Goal: Task Accomplishment & Management: Complete application form

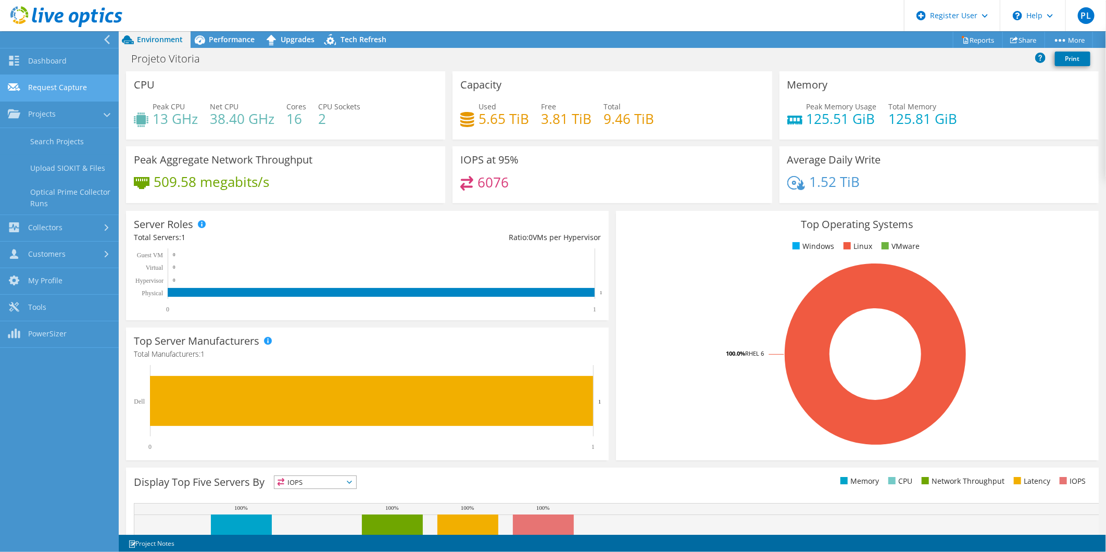
click at [70, 91] on link "Request Capture" at bounding box center [59, 88] width 119 height 27
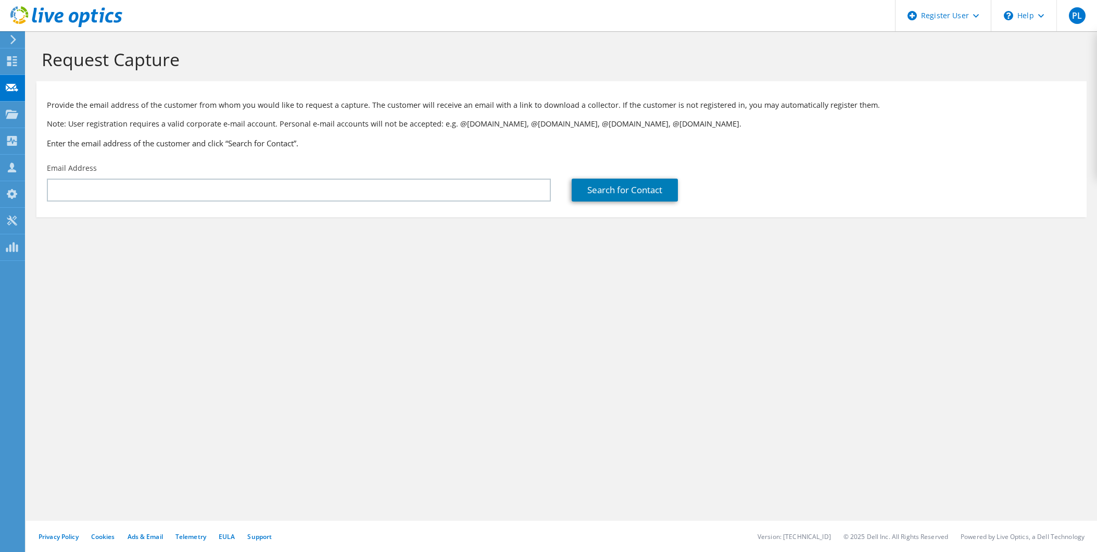
click at [346, 196] on input "text" at bounding box center [299, 190] width 504 height 23
type input "michel.borba@orsegups.com.br"
click at [666, 191] on link "Search for Contact" at bounding box center [625, 190] width 106 height 23
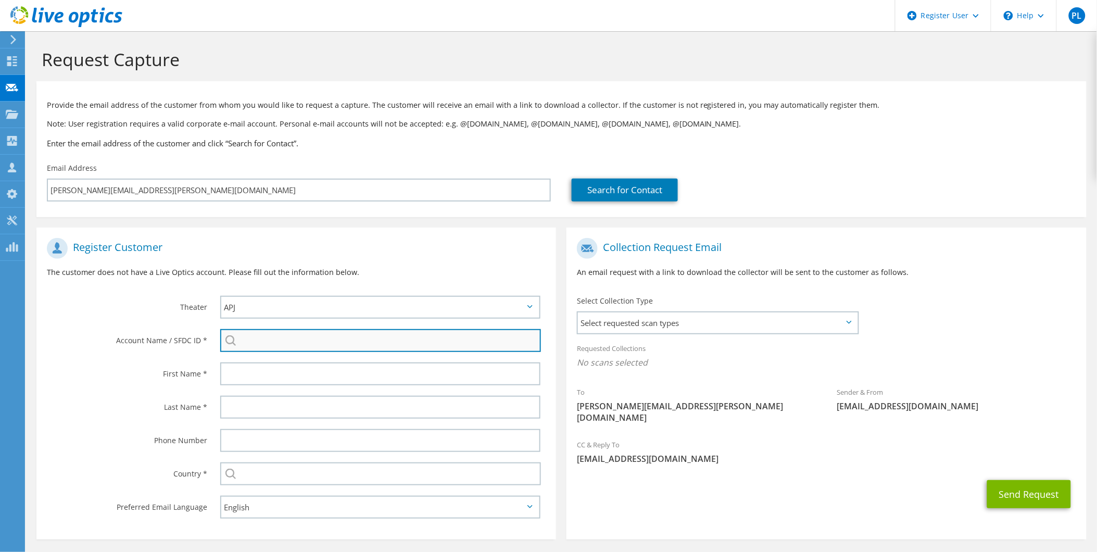
click at [361, 334] on input "search" at bounding box center [380, 340] width 321 height 23
click at [288, 335] on input "search" at bounding box center [380, 340] width 321 height 23
paste input "ORSEGUPS"
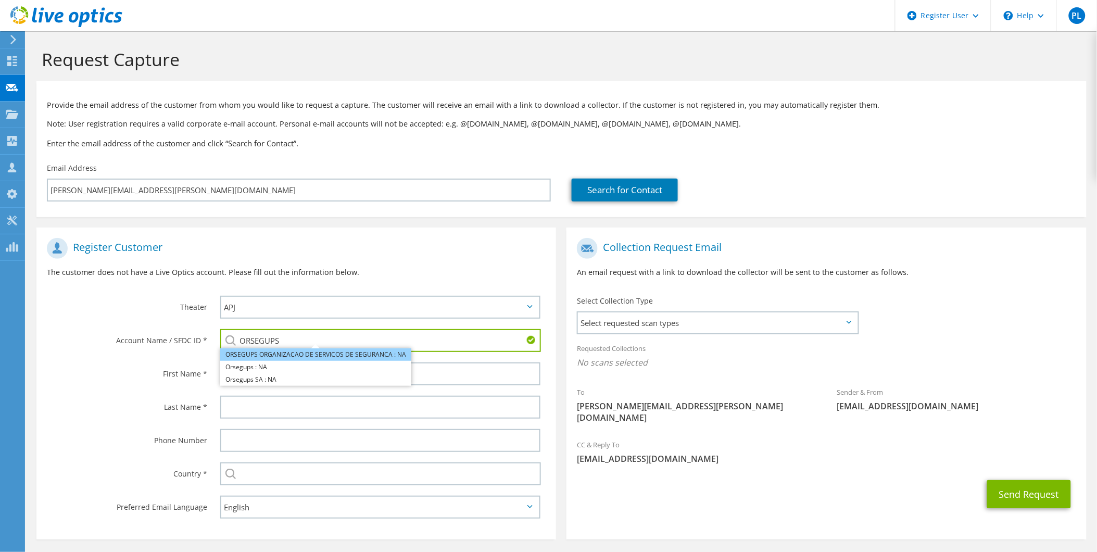
click at [300, 355] on li "ORSEGUPS ORGANIZACAO DE SERVICOS DE SEGURANCA : NA" at bounding box center [315, 354] width 191 height 12
type input "ORSEGUPS ORGANIZACAO DE SERVICOS DE SEGURANCA : NA"
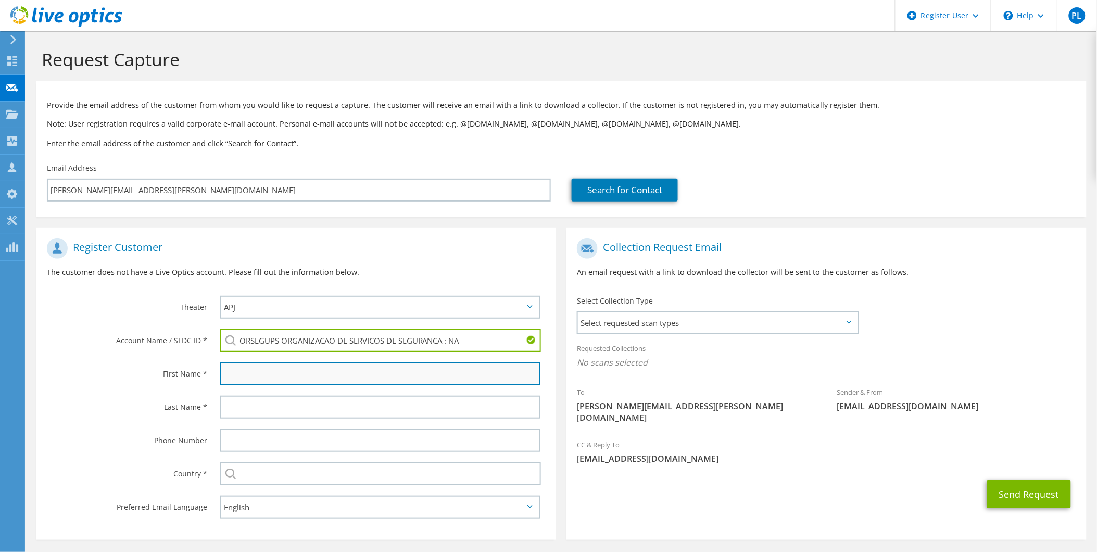
click at [300, 368] on input "text" at bounding box center [380, 373] width 321 height 23
type input "Michel"
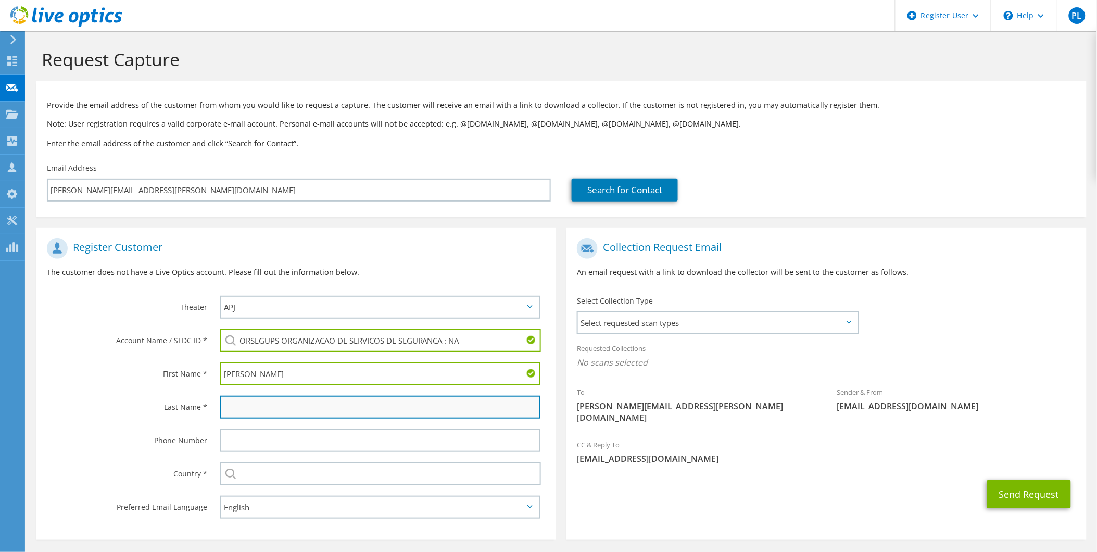
click at [269, 396] on input "text" at bounding box center [380, 407] width 321 height 23
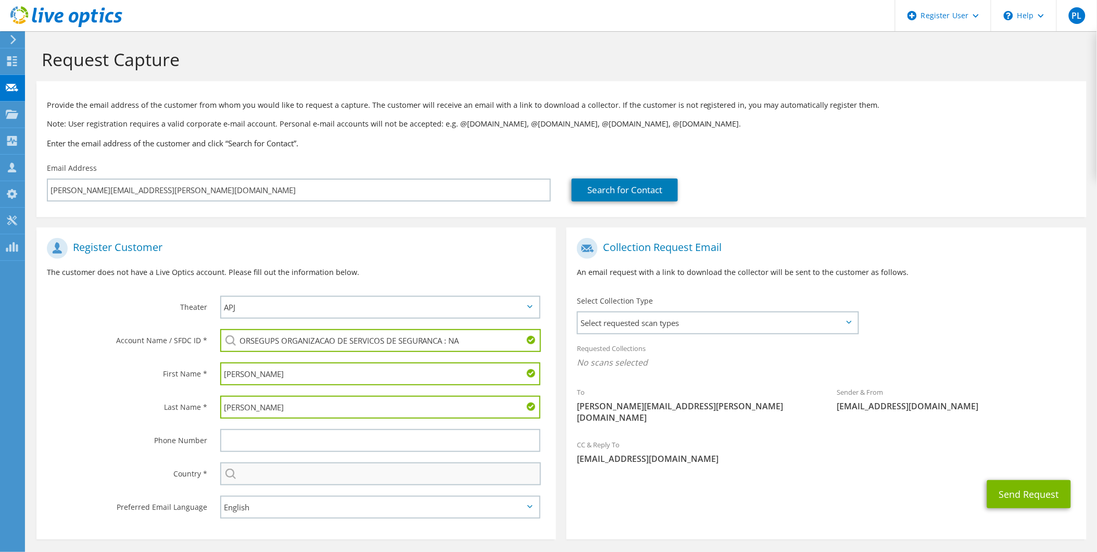
type input "Borba"
click at [255, 465] on input "text" at bounding box center [380, 473] width 321 height 23
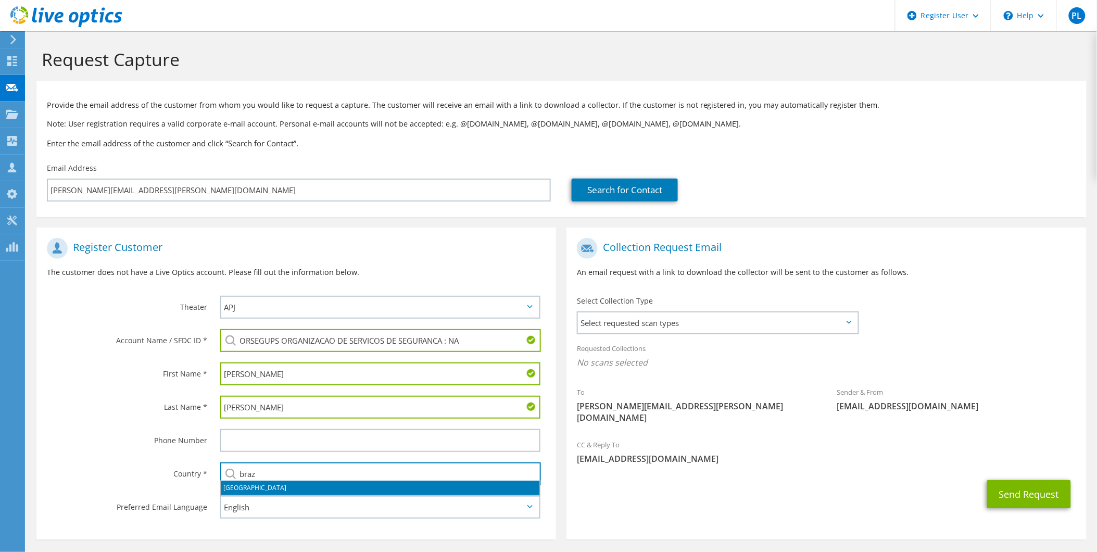
click at [237, 485] on li "[GEOGRAPHIC_DATA]" at bounding box center [380, 488] width 319 height 15
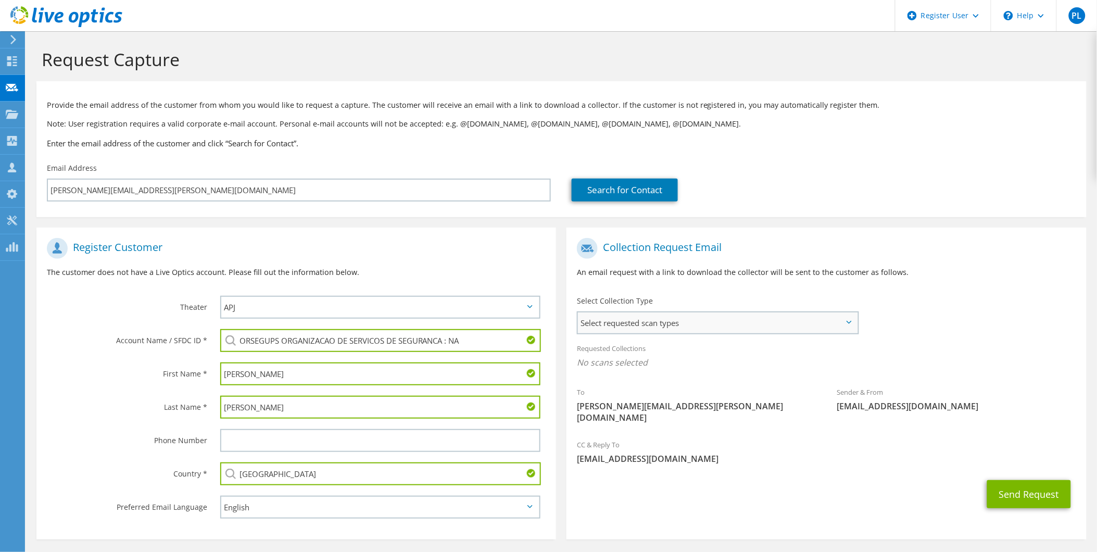
type input "[GEOGRAPHIC_DATA]"
click at [787, 324] on span "Select requested scan types" at bounding box center [718, 322] width 280 height 21
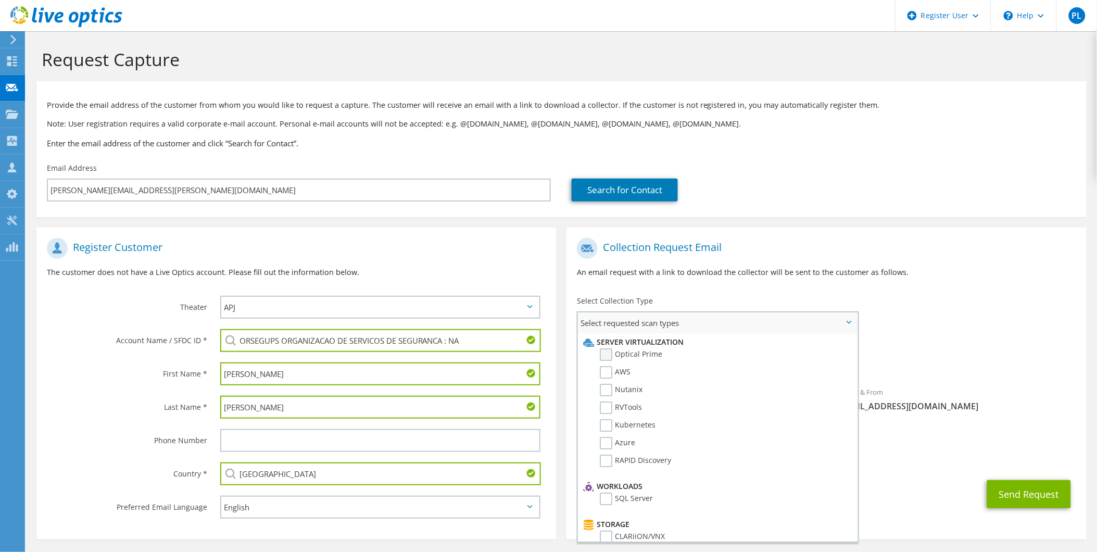
click at [651, 353] on label "Optical Prime" at bounding box center [631, 354] width 62 height 12
click at [0, 0] on input "Optical Prime" at bounding box center [0, 0] width 0 height 0
click at [959, 329] on div "To michel.borba@orsegups.com.br Sender & From liveoptics@liveoptics.com" at bounding box center [827, 335] width 520 height 204
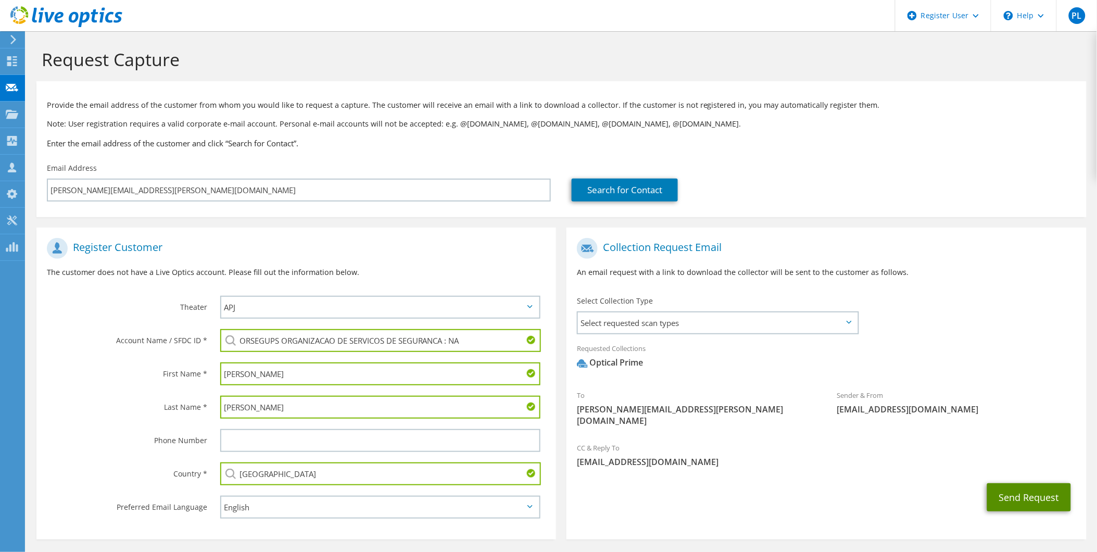
click at [1041, 483] on button "Send Request" at bounding box center [1029, 497] width 84 height 28
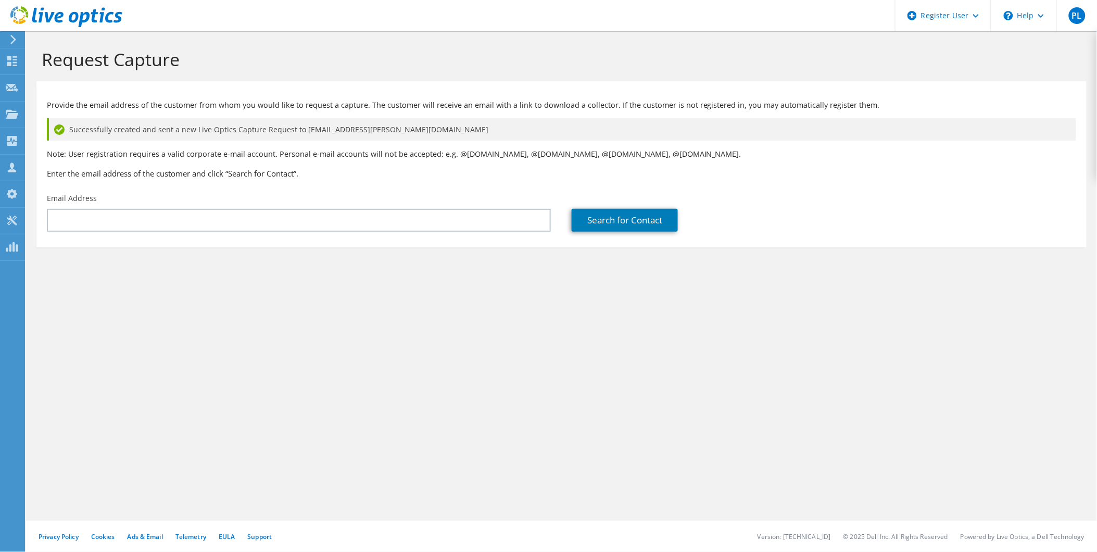
click at [627, 349] on div "Request Capture Provide the email address of the customer from whom you would l…" at bounding box center [561, 291] width 1071 height 521
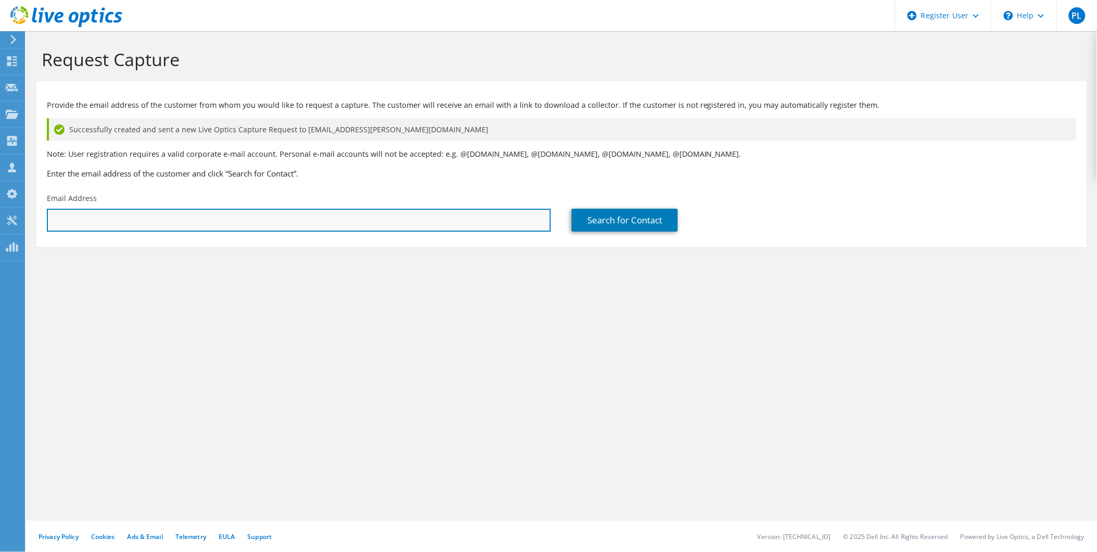
click at [92, 222] on input "text" at bounding box center [299, 220] width 504 height 23
paste input "michel.mauricio@orsegups.com.br"
type input "michel.mauricio@orsegups.com.br"
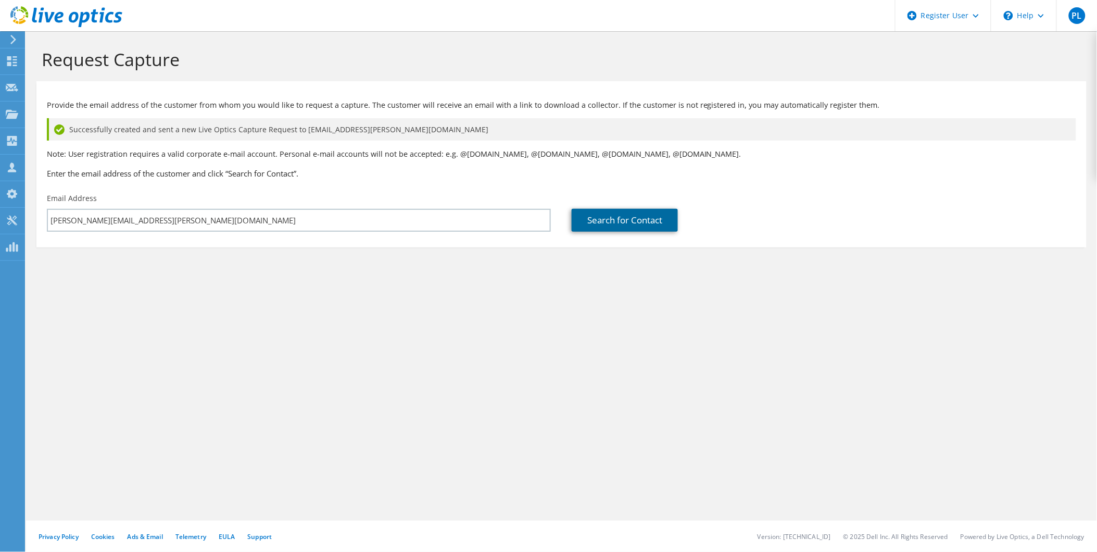
click at [622, 222] on link "Search for Contact" at bounding box center [625, 220] width 106 height 23
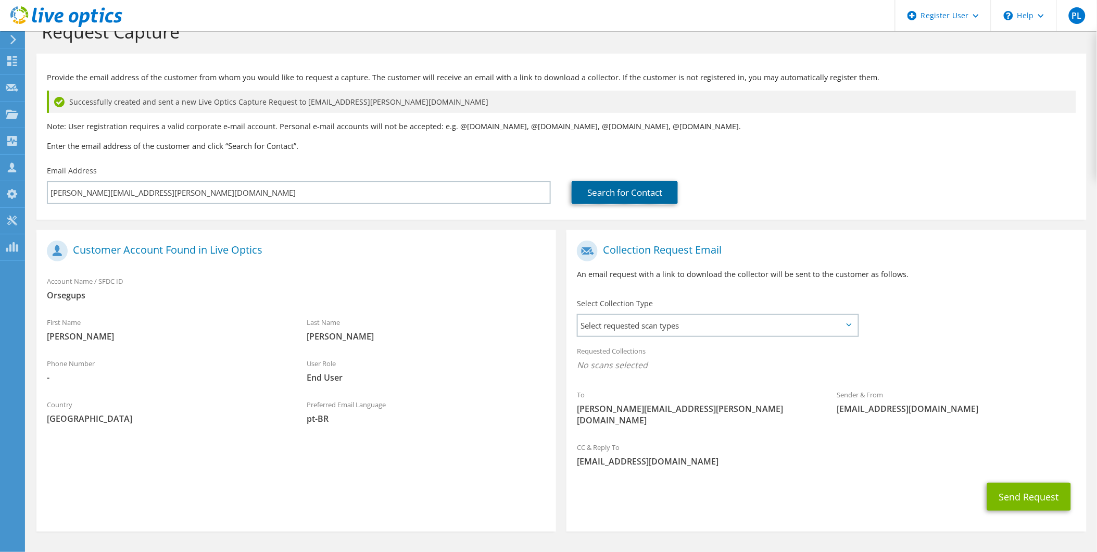
scroll to position [49, 0]
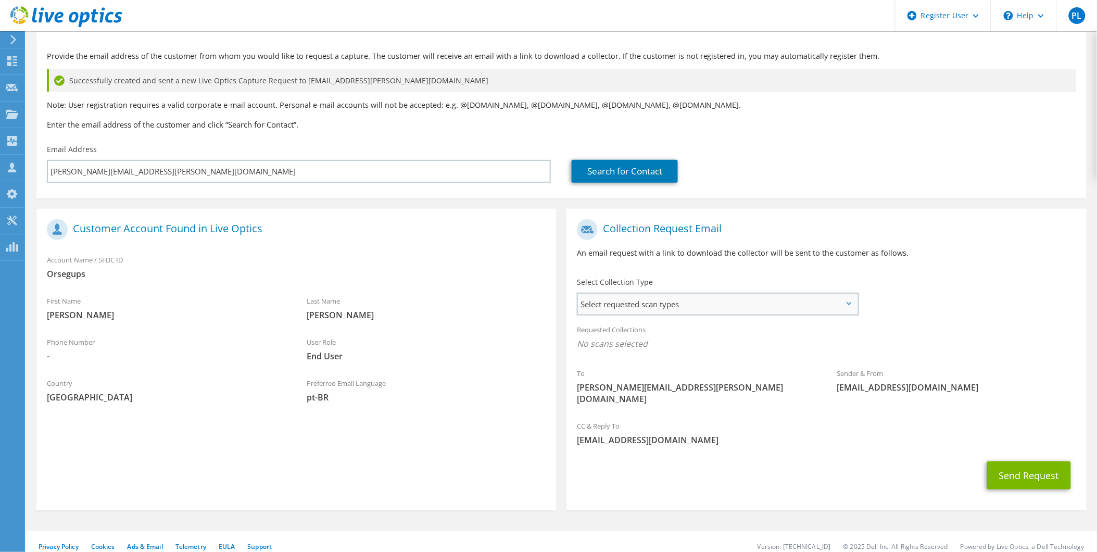
click at [700, 293] on div "Select requested scan types Server Virtualization Optical Prime AWS Nutanix SC" at bounding box center [718, 304] width 282 height 23
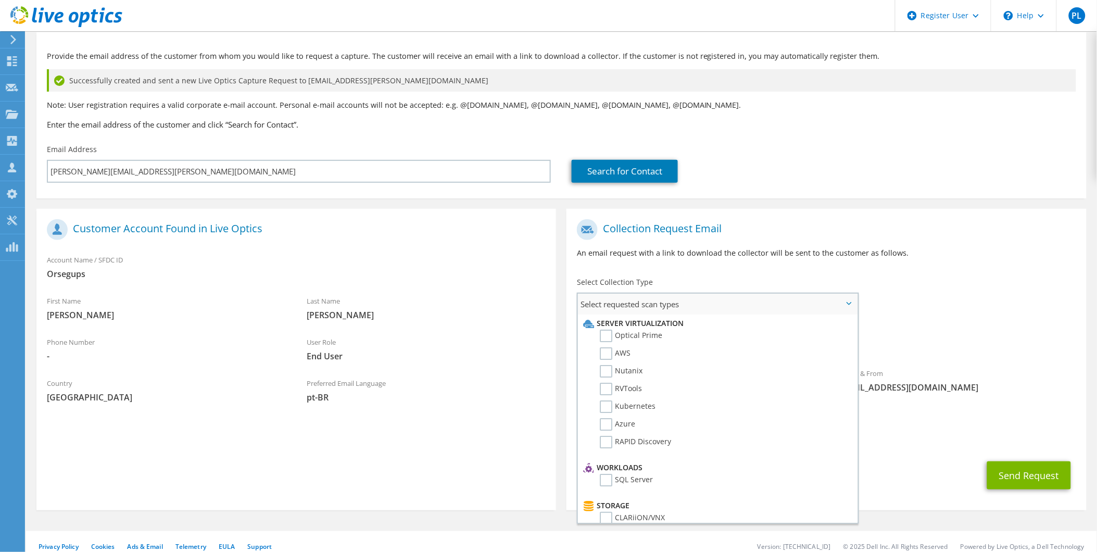
click at [660, 336] on li "Optical Prime" at bounding box center [717, 339] width 272 height 18
click at [649, 334] on label "Optical Prime" at bounding box center [631, 336] width 62 height 12
click at [0, 0] on input "Optical Prime" at bounding box center [0, 0] width 0 height 0
click at [1056, 469] on button "Send Request" at bounding box center [1029, 478] width 84 height 28
